Goal: Information Seeking & Learning: Learn about a topic

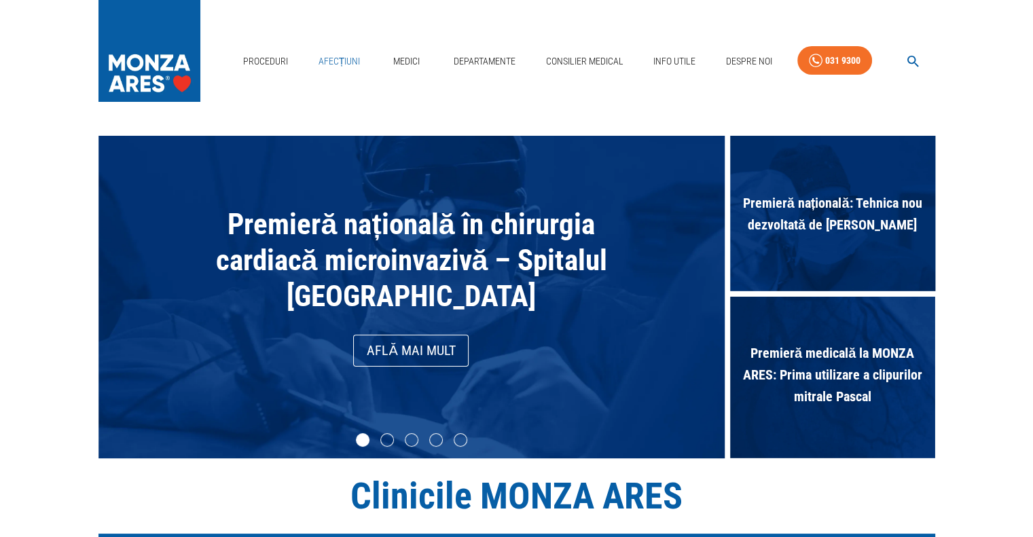
click at [344, 62] on link "Afecțiuni" at bounding box center [339, 62] width 53 height 28
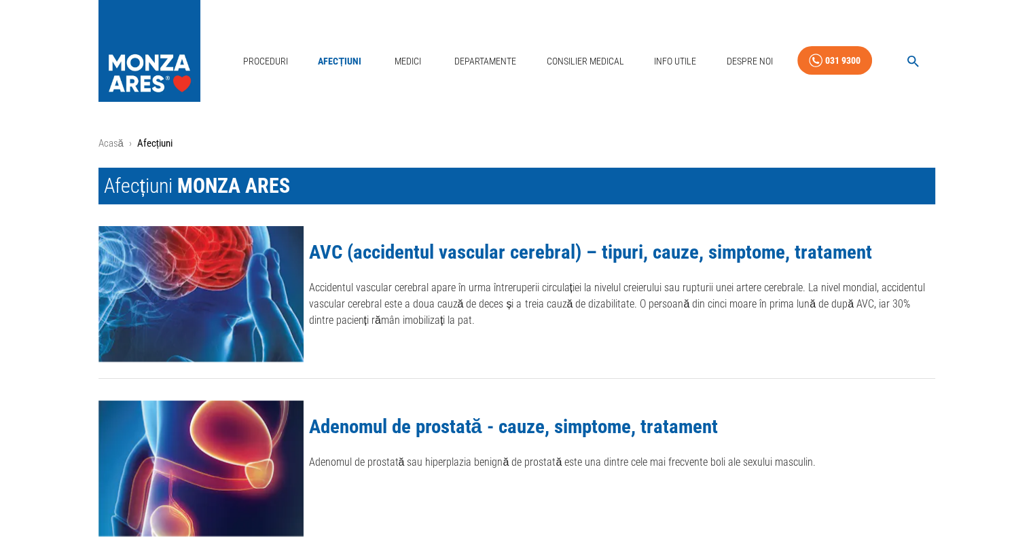
click at [355, 263] on link "AVC (accidentul vascular cerebral) – tipuri, cauze, simptome, tratament" at bounding box center [590, 251] width 563 height 23
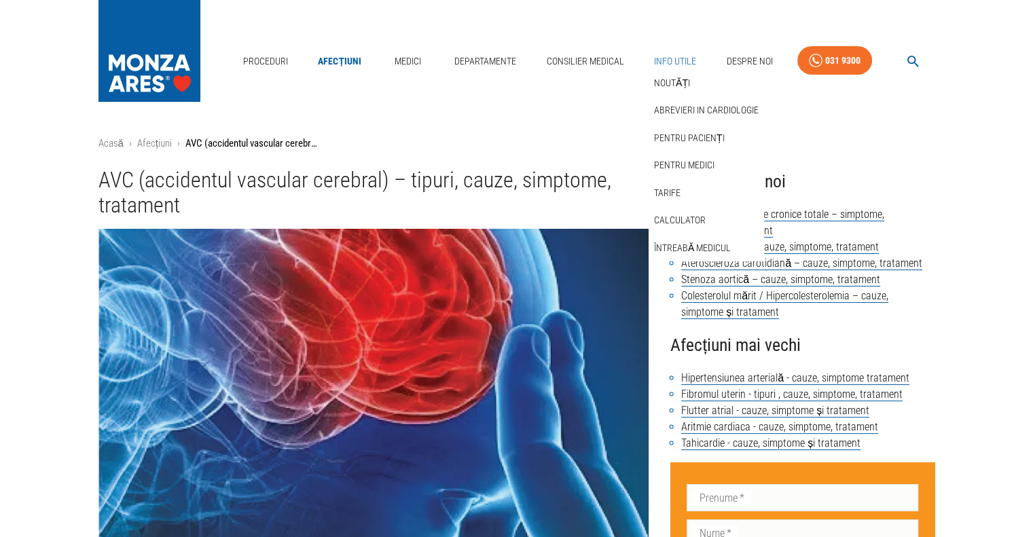
click at [676, 62] on link "Info Utile" at bounding box center [675, 62] width 53 height 28
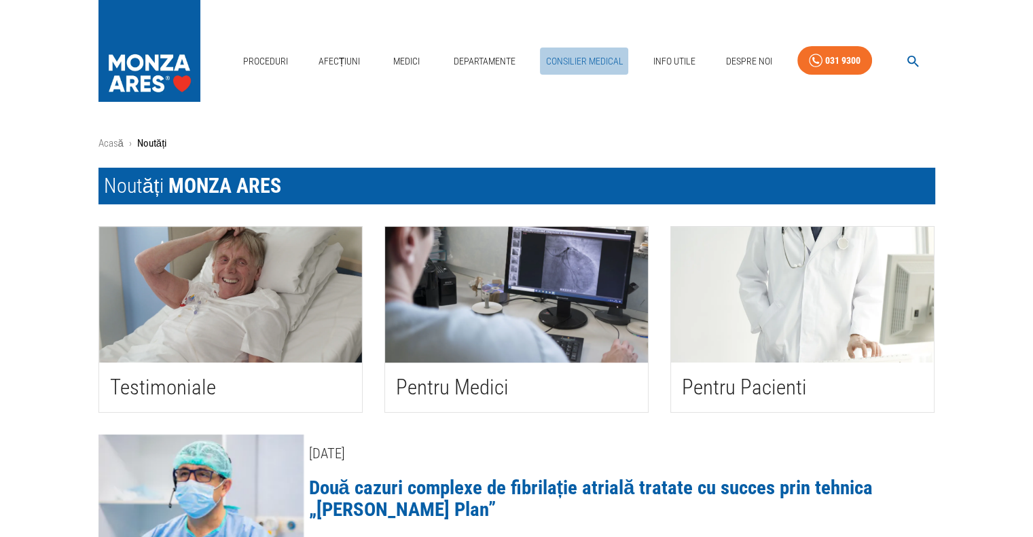
click at [590, 60] on link "Consilier Medical" at bounding box center [584, 62] width 88 height 28
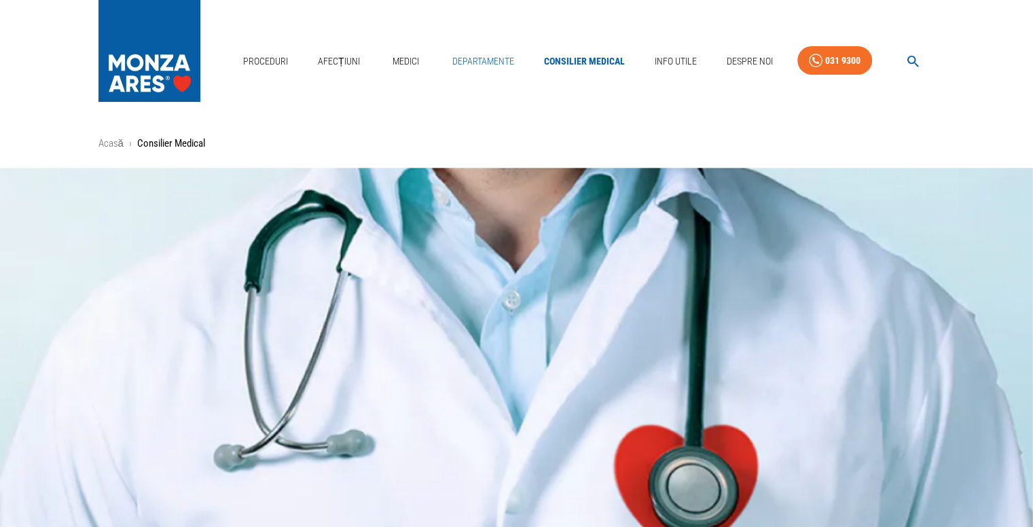
click at [466, 58] on link "Departamente" at bounding box center [483, 62] width 73 height 28
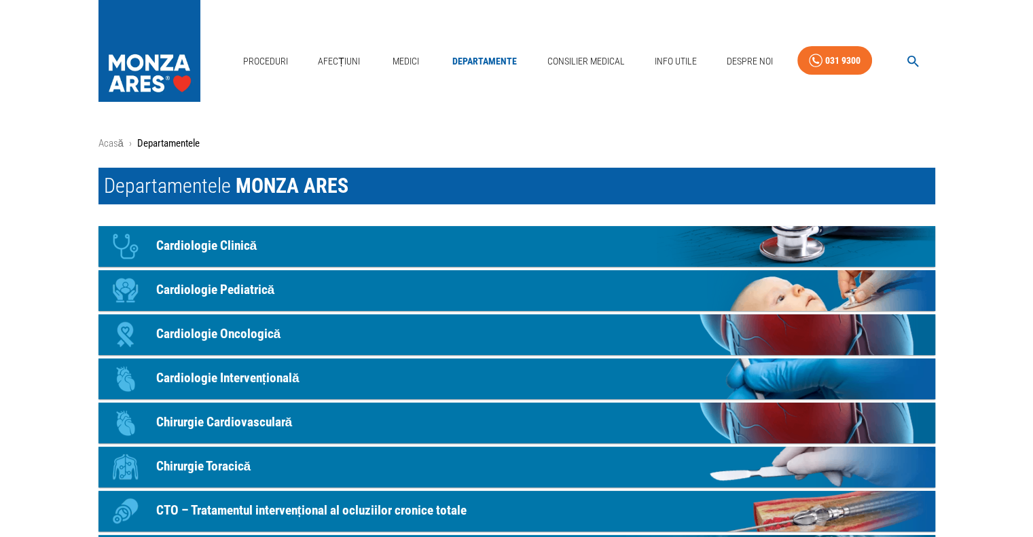
click at [272, 247] on link "Icon Cardiologie Clinică" at bounding box center [516, 246] width 837 height 41
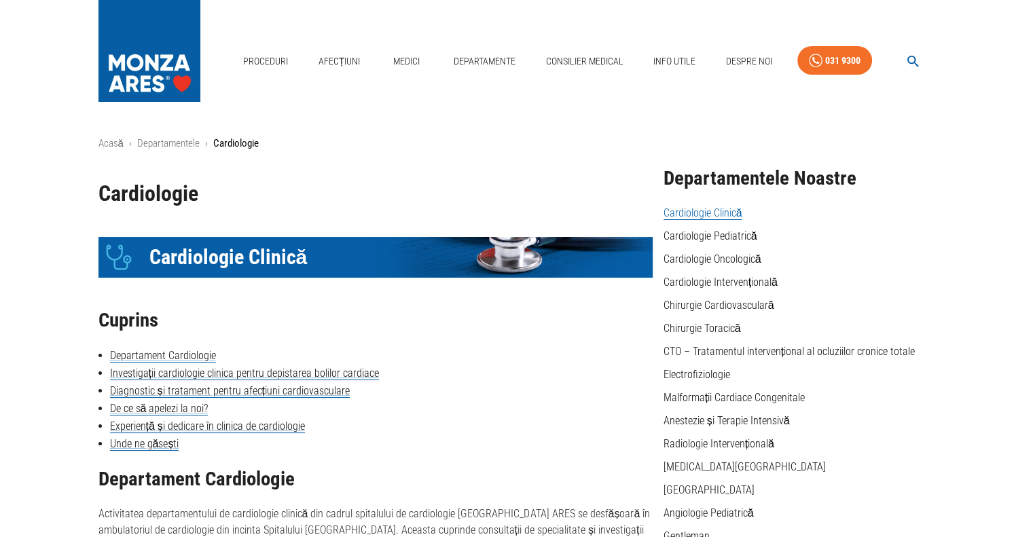
click at [150, 56] on img at bounding box center [149, 47] width 102 height 95
